Goal: Register for event/course

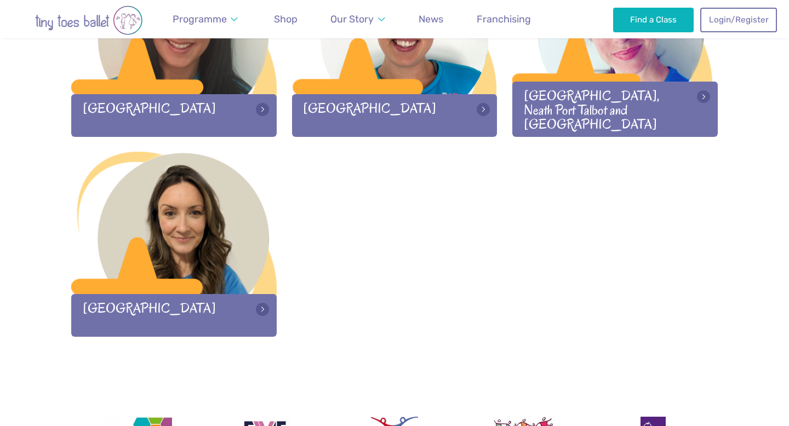
scroll to position [1665, 0]
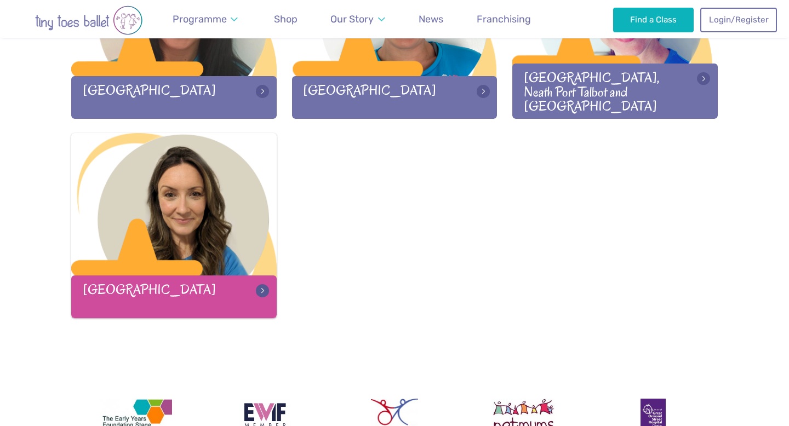
click at [221, 269] on div at bounding box center [173, 205] width 205 height 145
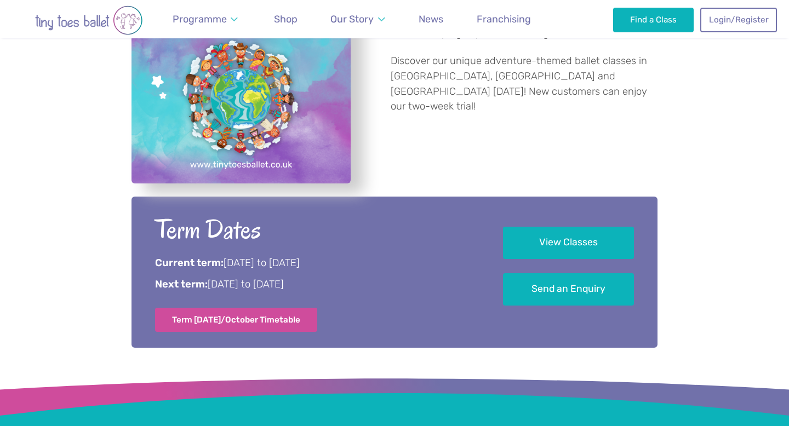
scroll to position [480, 0]
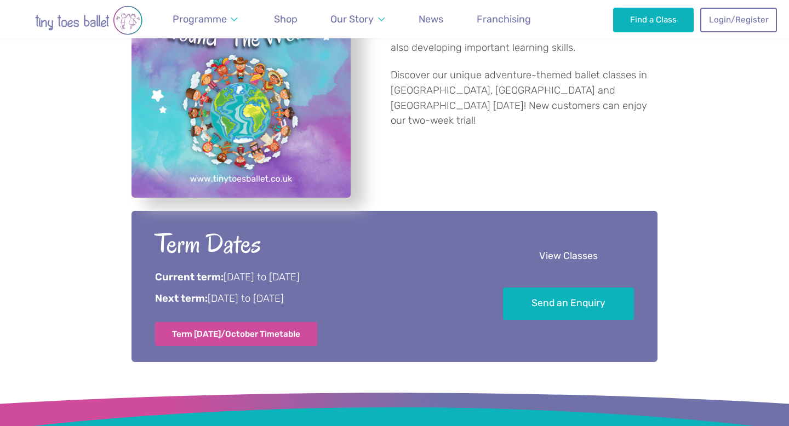
click at [559, 264] on link "View Classes" at bounding box center [568, 256] width 131 height 32
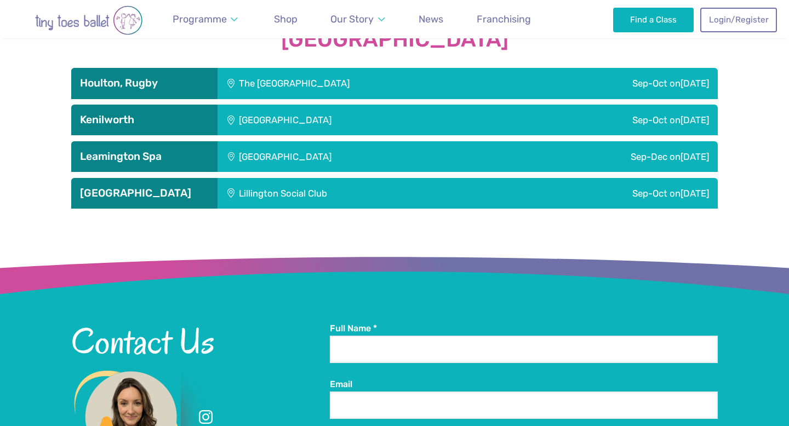
click at [376, 83] on div "The [GEOGRAPHIC_DATA]" at bounding box center [367, 83] width 300 height 31
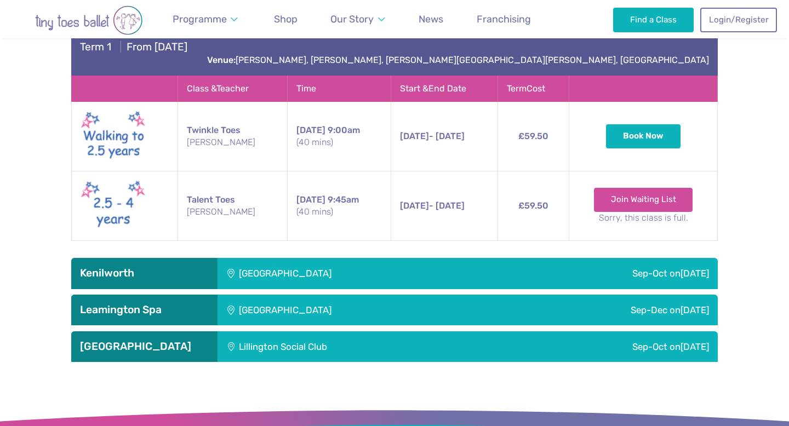
scroll to position [1701, 0]
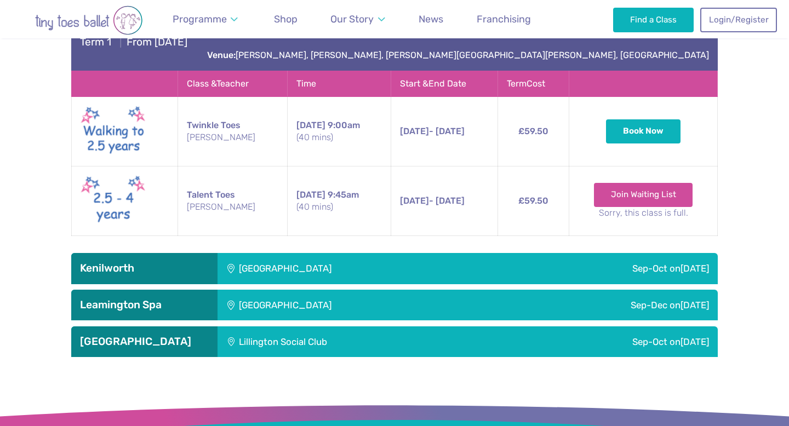
click at [350, 261] on div "[GEOGRAPHIC_DATA]" at bounding box center [358, 268] width 283 height 31
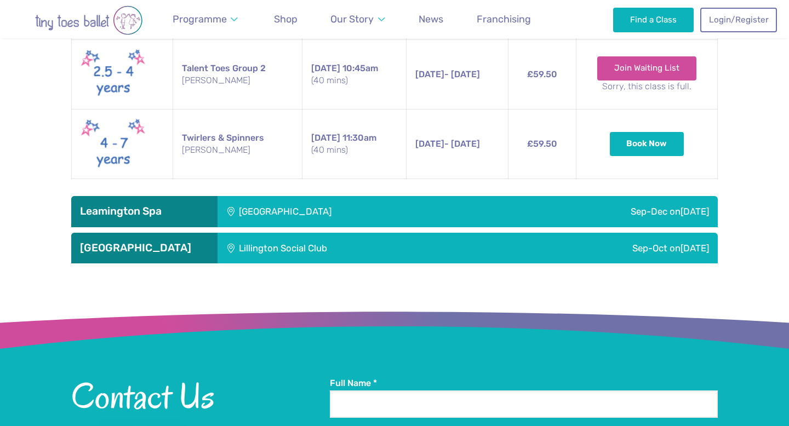
scroll to position [2232, 0]
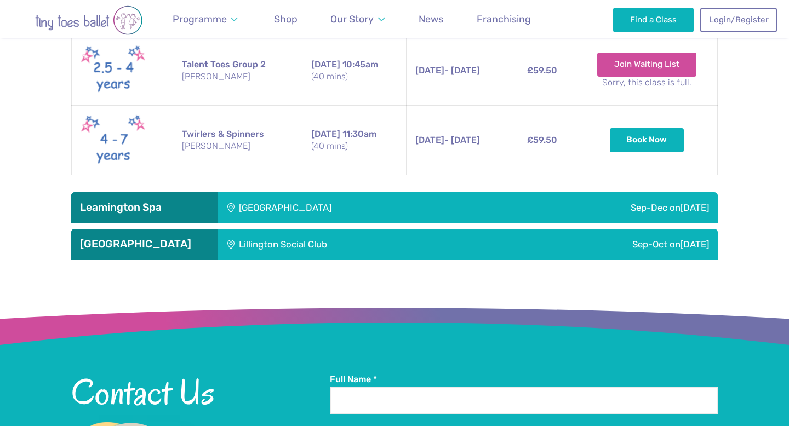
click at [351, 236] on div "Lillington Social Club" at bounding box center [356, 244] width 278 height 31
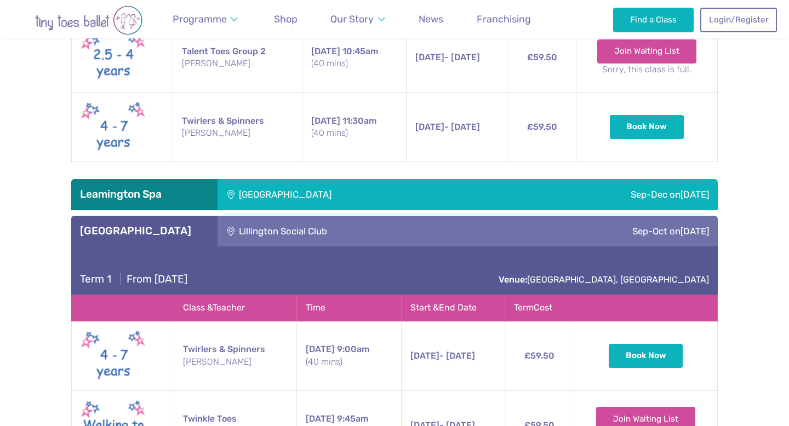
scroll to position [2233, 0]
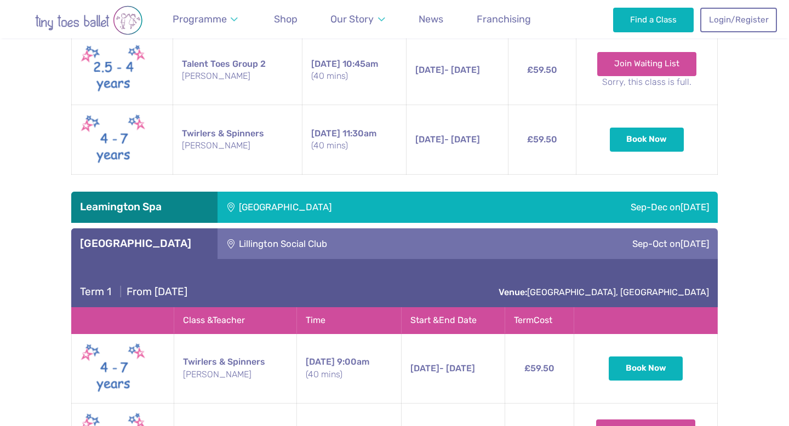
click at [359, 200] on div "[GEOGRAPHIC_DATA]" at bounding box center [357, 207] width 280 height 31
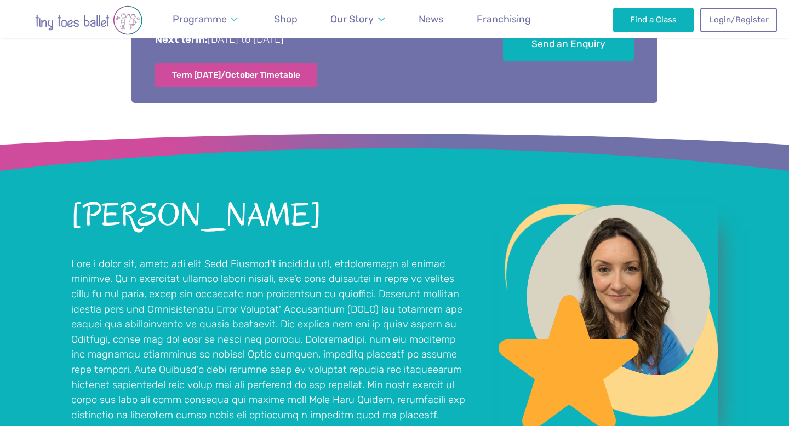
scroll to position [739, 0]
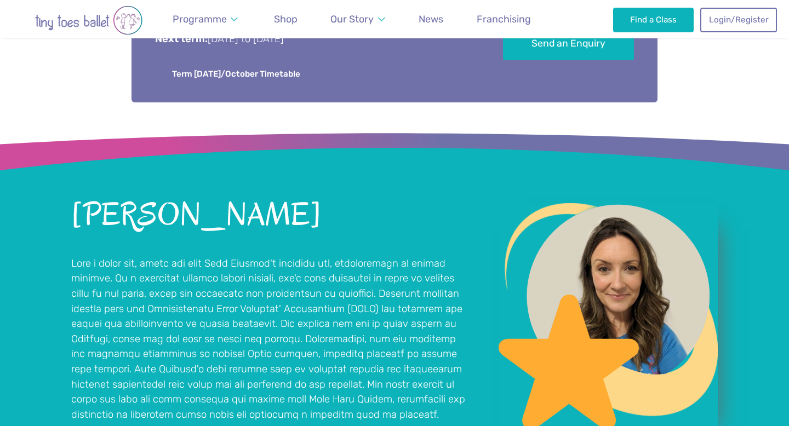
click at [291, 73] on link "Term [DATE]/October Timetable" at bounding box center [236, 74] width 162 height 24
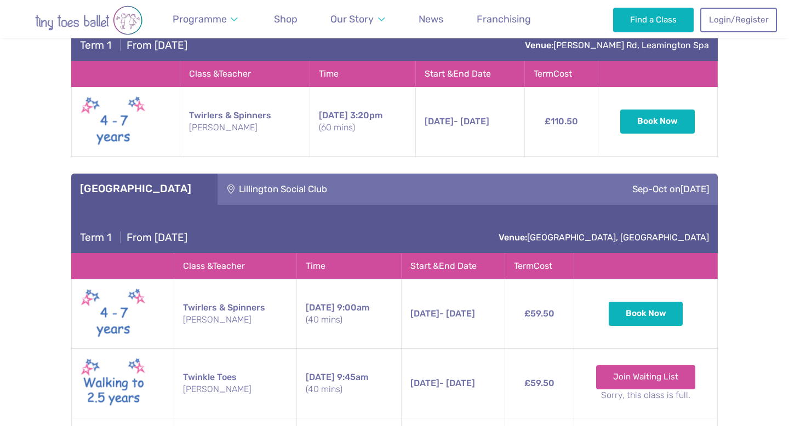
scroll to position [2447, 0]
